Goal: Information Seeking & Learning: Learn about a topic

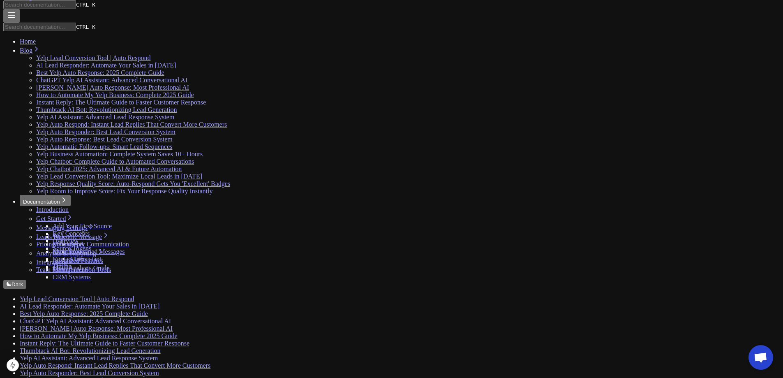
scroll to position [18, 0]
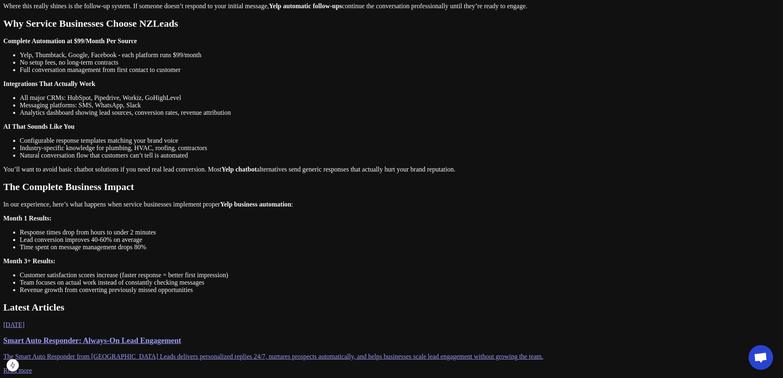
scroll to position [603, 0]
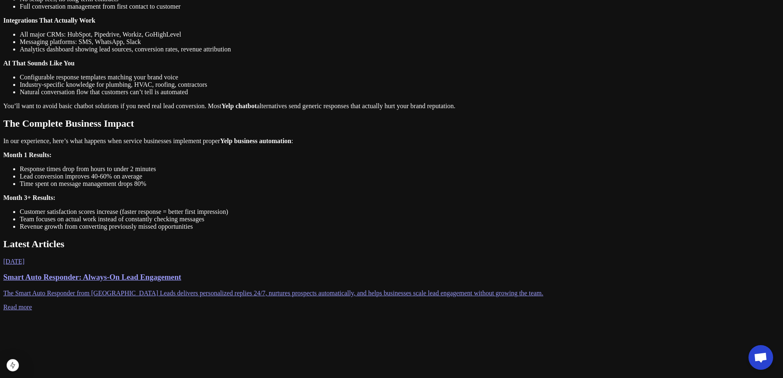
click at [265, 289] on p "The Smart Auto Responder from [GEOGRAPHIC_DATA] Leads delivers personalized rep…" at bounding box center [391, 292] width 776 height 7
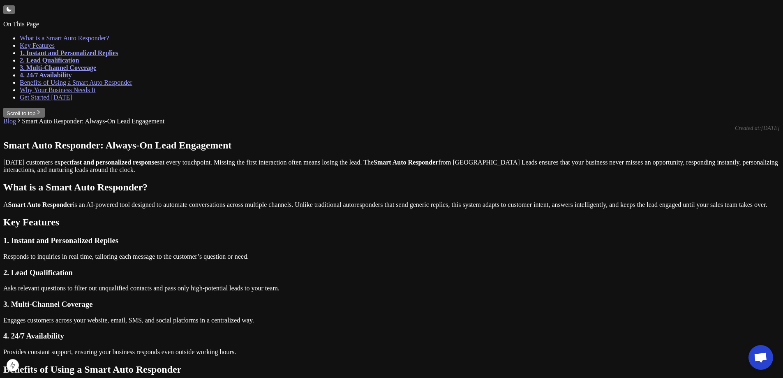
scroll to position [383, 0]
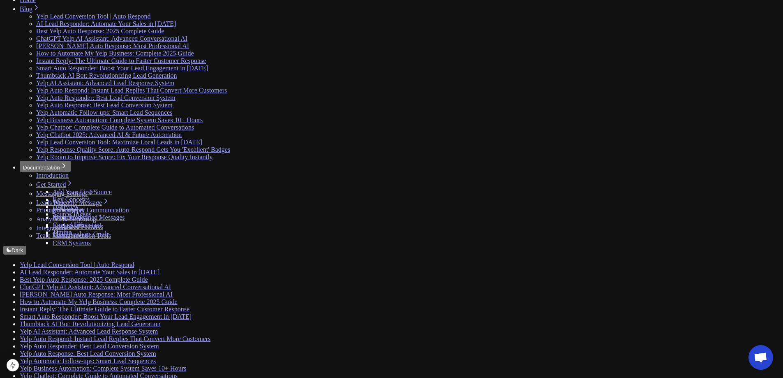
scroll to position [358, 0]
